Goal: Task Accomplishment & Management: Complete application form

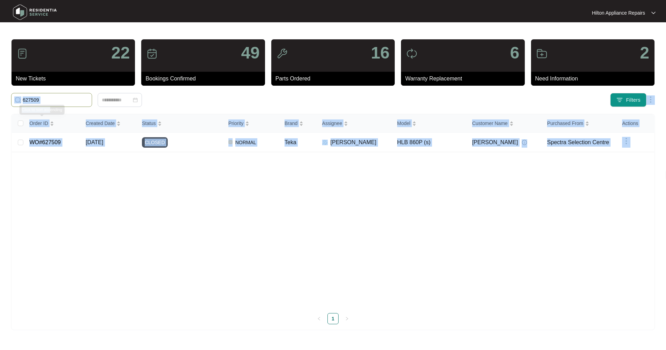
click at [18, 96] on body "Hilton Appliance Repairs Hilton App... 22 New Tickets 49 Bookings Confirmed 16 …" at bounding box center [333, 175] width 666 height 350
drag, startPoint x: 18, startPoint y: 96, endPoint x: 67, endPoint y: 97, distance: 48.4
click at [67, 97] on input "627509" at bounding box center [56, 100] width 66 height 8
click at [62, 98] on input "627509" at bounding box center [56, 100] width 66 height 8
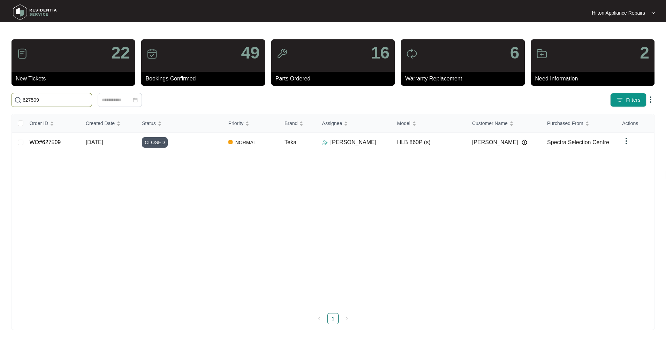
drag, startPoint x: 60, startPoint y: 100, endPoint x: 22, endPoint y: 95, distance: 39.0
click at [22, 95] on span "627509" at bounding box center [51, 100] width 81 height 14
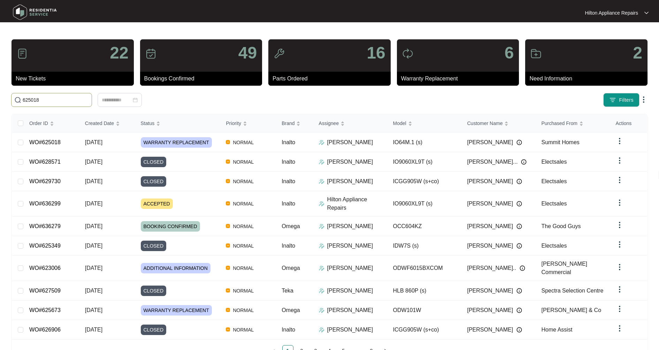
type input "625018"
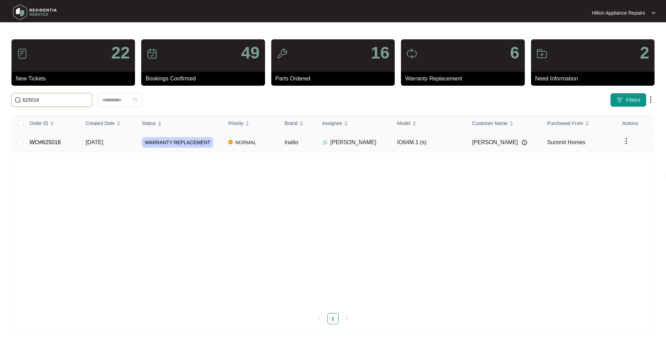
click at [48, 146] on td "WO#625018" at bounding box center [52, 143] width 56 height 20
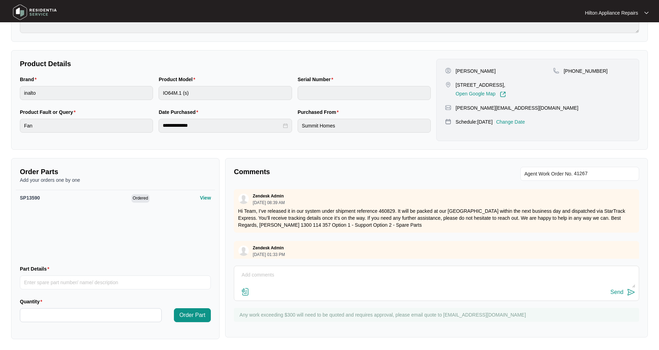
scroll to position [261, 0]
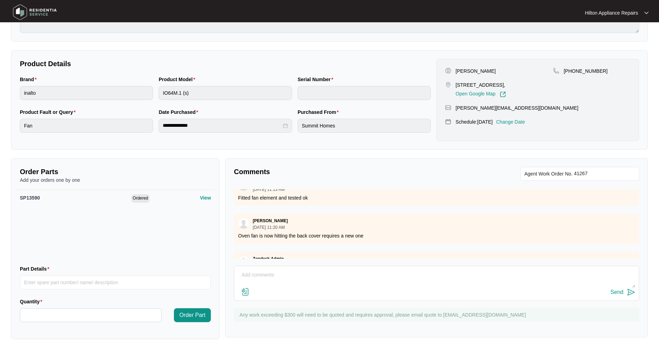
click at [253, 276] on textarea at bounding box center [437, 279] width 398 height 18
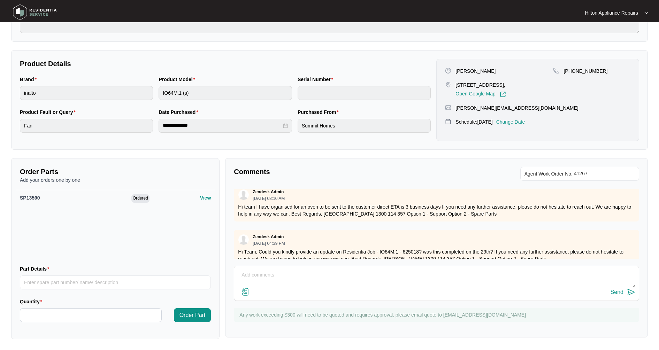
scroll to position [747, 0]
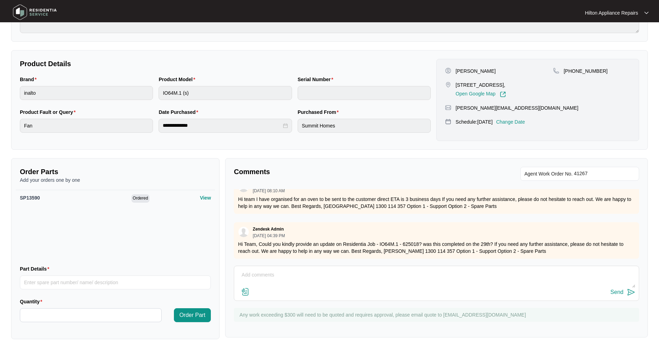
click at [255, 271] on textarea at bounding box center [437, 279] width 398 height 18
click at [282, 275] on textarea "Tech Notes:" at bounding box center [437, 279] width 398 height 18
paste textarea "Supplied and installed new oven. Test all good. Removed old and packaging"
type textarea "Tech Notes: Supplied and installed new oven. Test all good. Removed old and pac…"
click at [627, 293] on img at bounding box center [631, 292] width 8 height 8
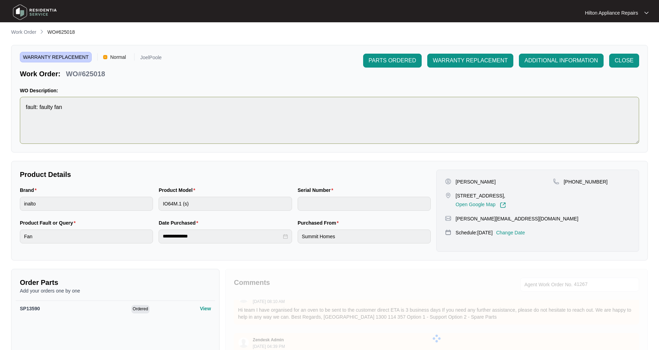
scroll to position [0, 0]
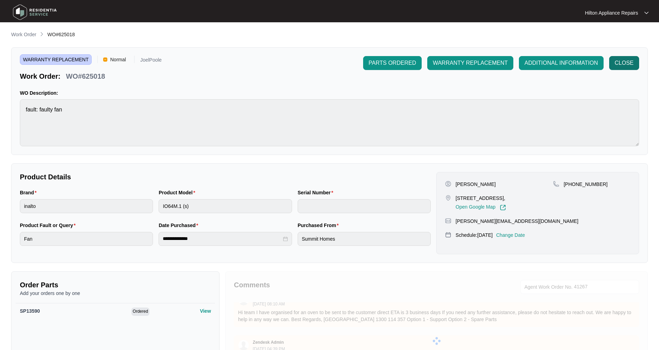
click at [622, 63] on span "CLOSE" at bounding box center [624, 63] width 19 height 8
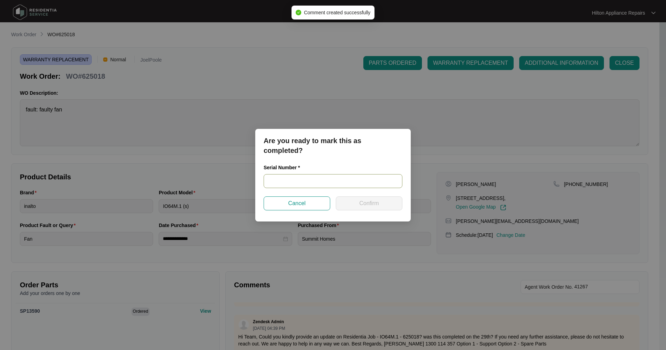
click at [290, 179] on input "text" at bounding box center [332, 181] width 139 height 14
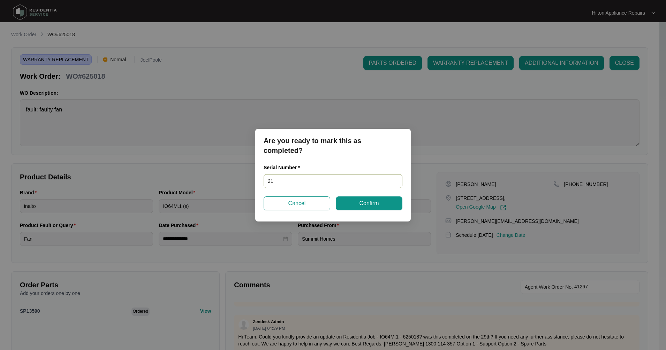
type input "2"
type input "91215300006"
click at [359, 205] on span "Confirm" at bounding box center [369, 203] width 20 height 8
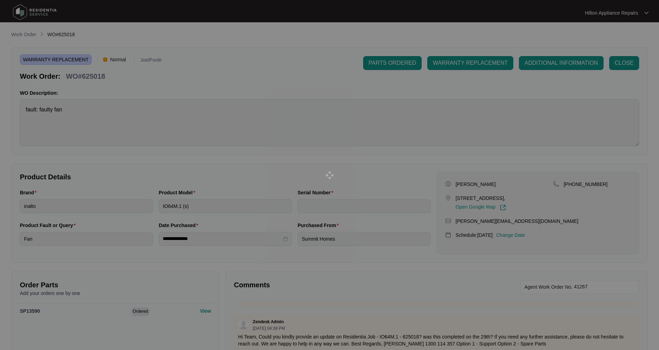
type input "91215300006"
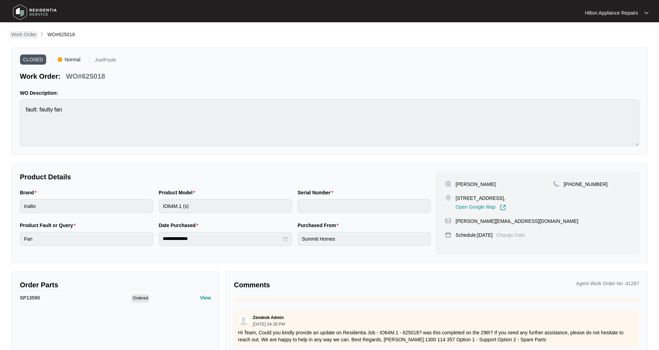
click at [25, 33] on p "Work Order" at bounding box center [23, 34] width 25 height 7
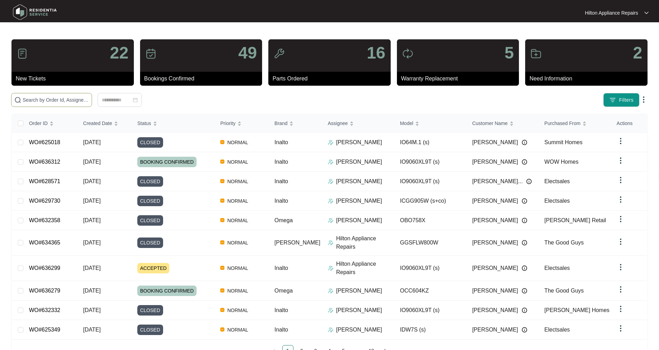
click at [30, 99] on input "text" at bounding box center [56, 100] width 66 height 8
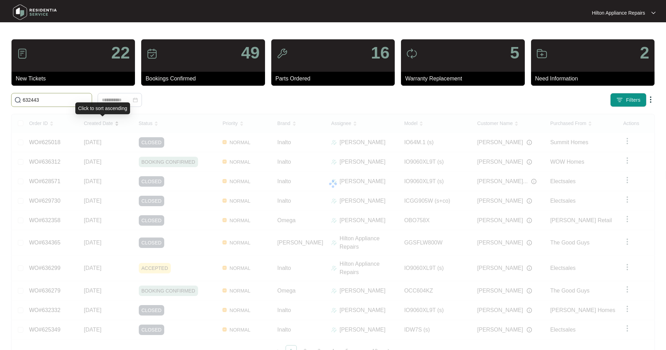
type input "632443"
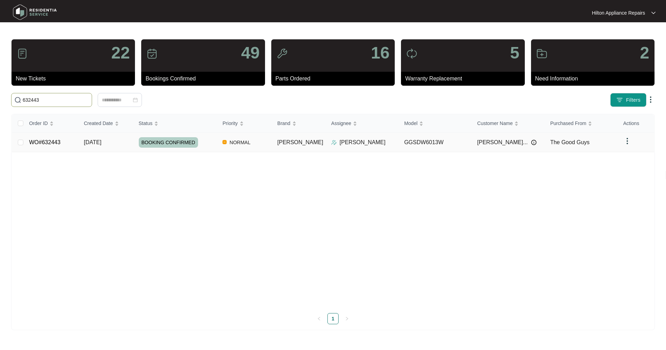
click at [97, 144] on span "[DATE]" at bounding box center [92, 142] width 17 height 6
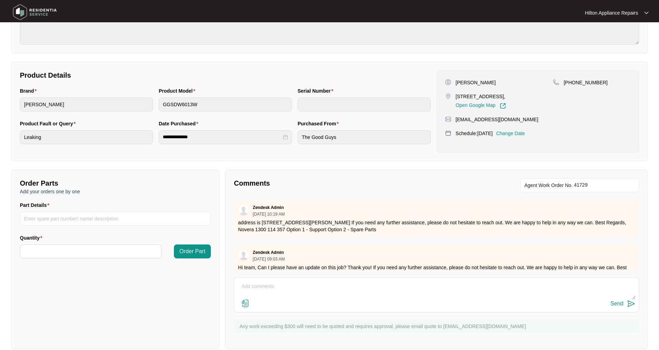
scroll to position [112, 0]
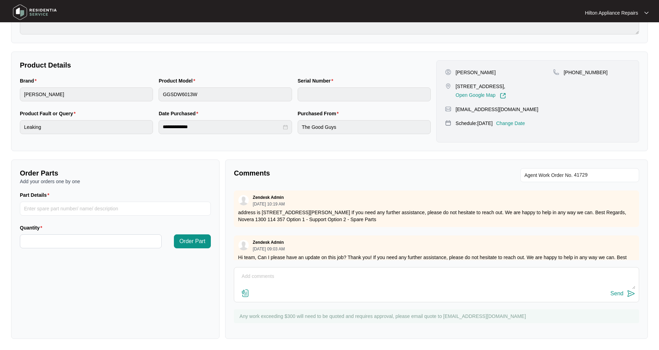
click at [244, 293] on img at bounding box center [245, 293] width 8 height 8
click at [0, 0] on input "file" at bounding box center [0, 0] width 0 height 0
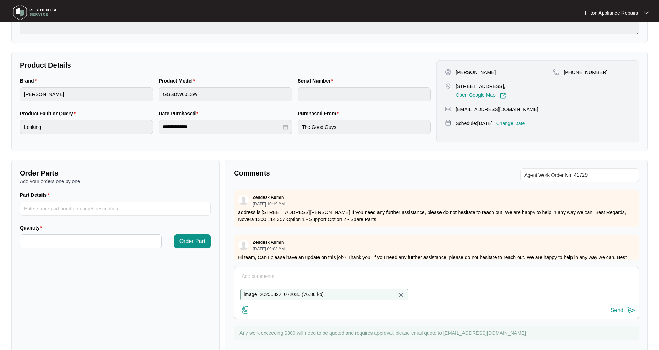
click at [259, 274] on textarea at bounding box center [437, 280] width 398 height 18
click at [252, 275] on textarea at bounding box center [437, 280] width 398 height 18
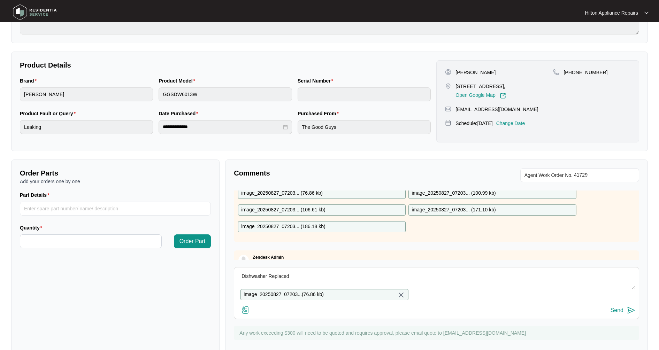
scroll to position [164, 0]
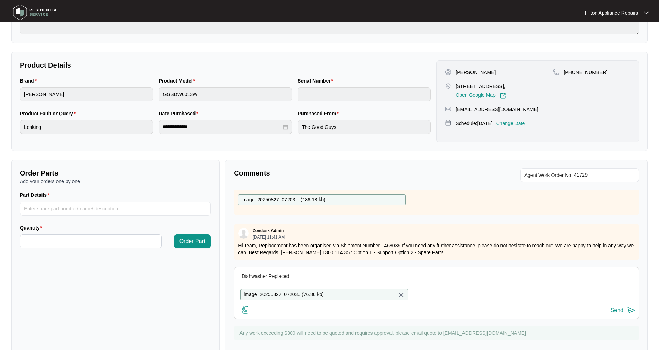
type textarea "Dishwasher Replaced"
click at [617, 314] on div "Send" at bounding box center [617, 310] width 13 height 6
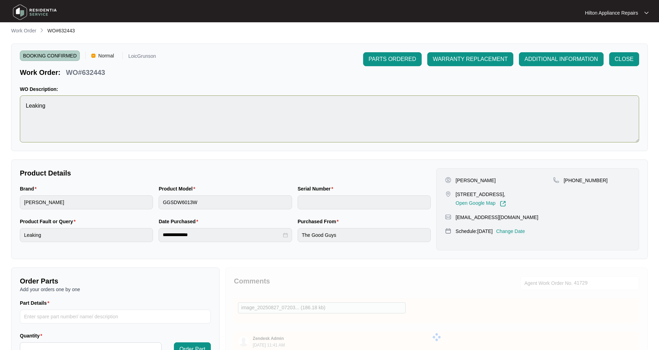
scroll to position [0, 0]
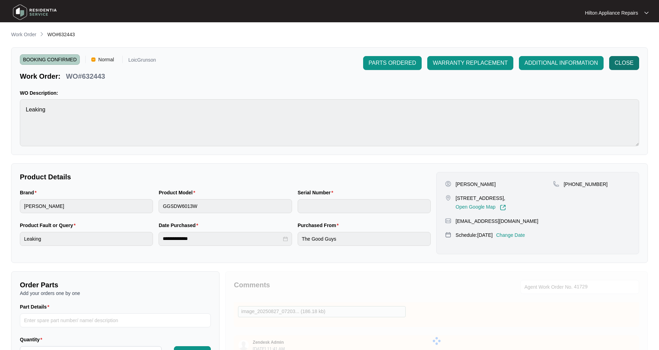
click at [625, 65] on span "CLOSE" at bounding box center [624, 63] width 19 height 8
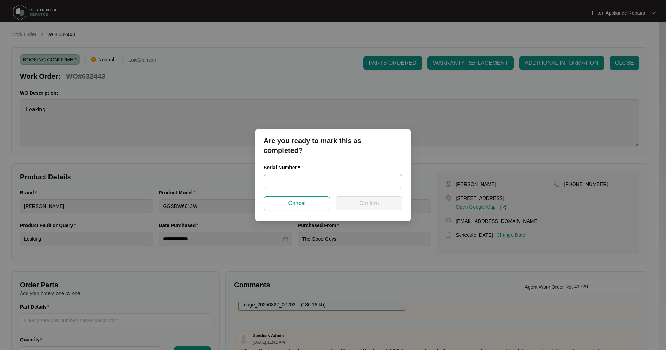
click at [281, 182] on input "text" at bounding box center [332, 181] width 139 height 14
type input "25023879040100057"
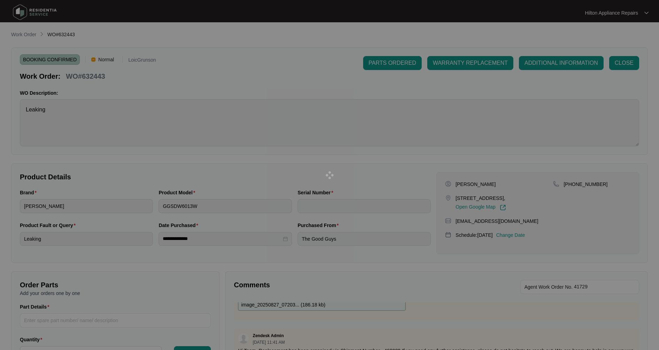
type input "25023879040100057"
